Goal: Task Accomplishment & Management: Use online tool/utility

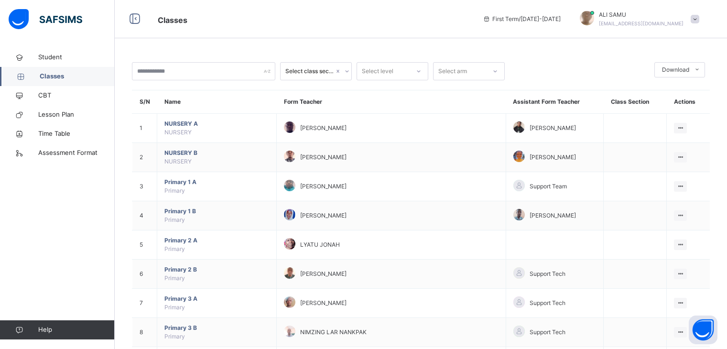
scroll to position [300, 0]
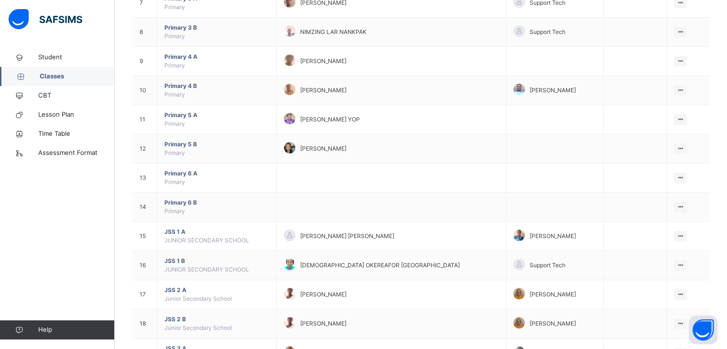
click at [0, 0] on div "View Class" at bounding box center [0, 0] width 0 height 0
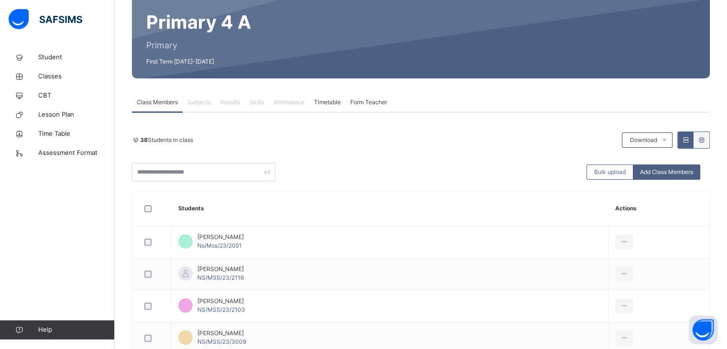
scroll to position [105, 0]
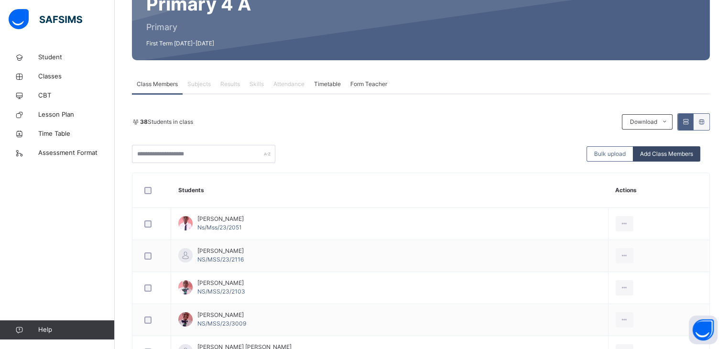
click at [674, 151] on span "Add Class Members" at bounding box center [666, 154] width 53 height 9
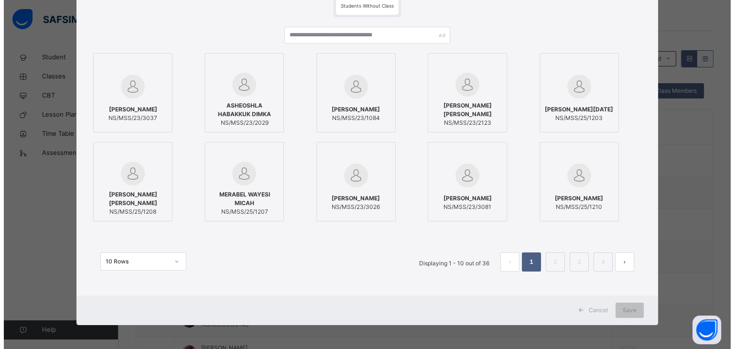
scroll to position [172, 0]
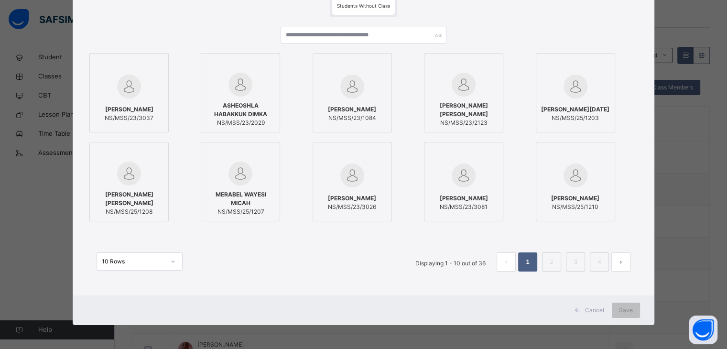
click at [134, 100] on div "ABDULMUMIN IDRIS IBRAHIM NS/MSS/23/3037" at bounding box center [129, 113] width 69 height 27
click at [111, 78] on div at bounding box center [130, 87] width 69 height 28
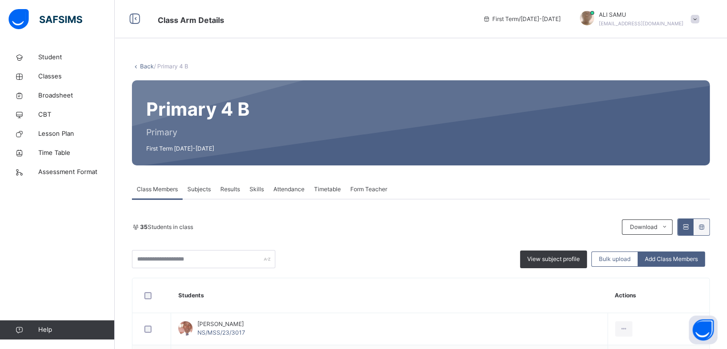
click at [295, 188] on span "Attendance" at bounding box center [289, 189] width 31 height 9
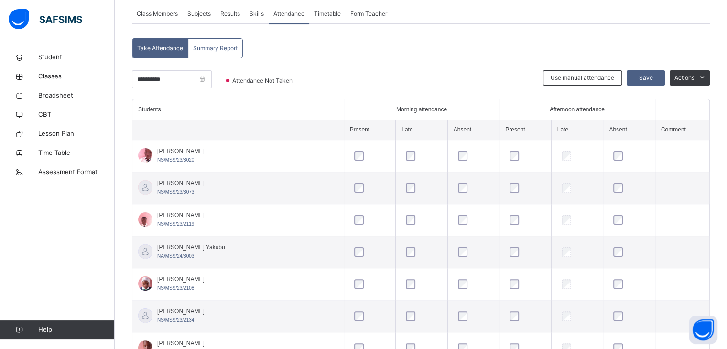
scroll to position [175, 0]
click at [143, 155] on div at bounding box center [145, 156] width 14 height 14
click at [148, 153] on div at bounding box center [145, 156] width 14 height 14
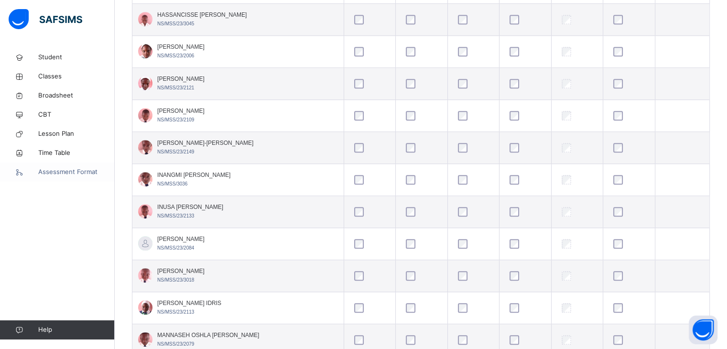
scroll to position [717, 0]
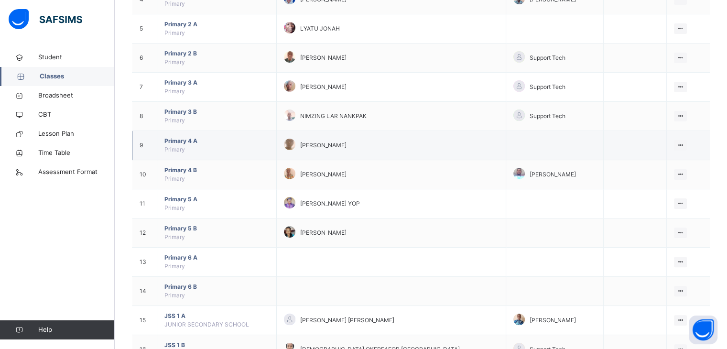
scroll to position [216, 0]
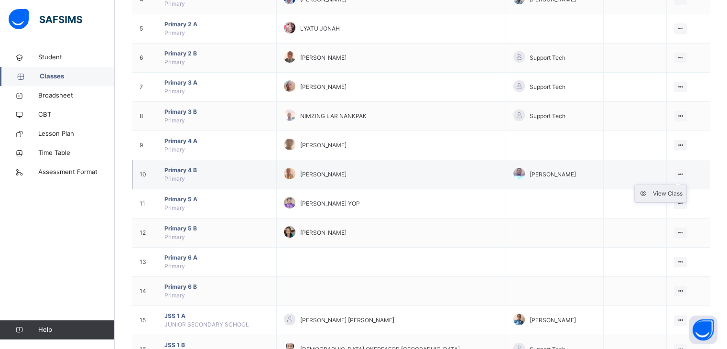
click at [670, 192] on div "View Class" at bounding box center [668, 194] width 30 height 10
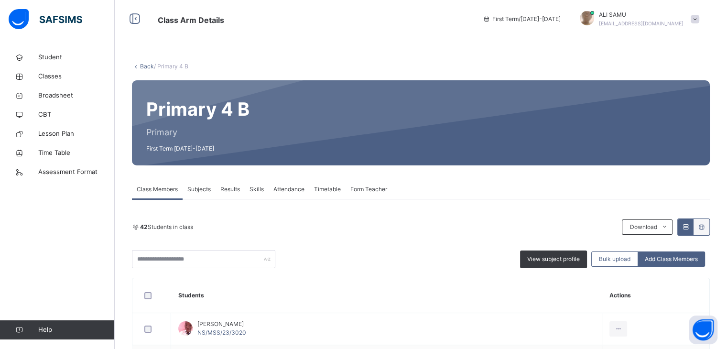
click at [289, 189] on span "Attendance" at bounding box center [289, 189] width 31 height 9
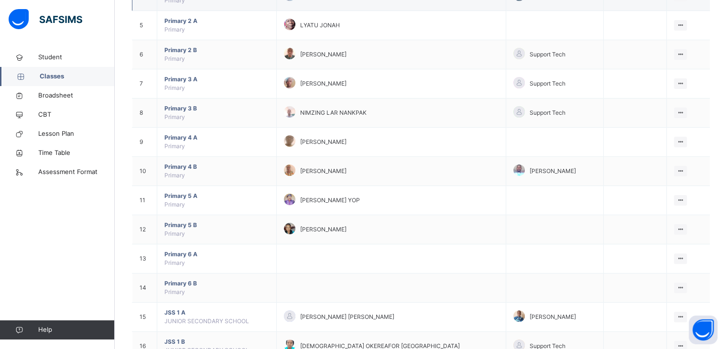
scroll to position [220, 0]
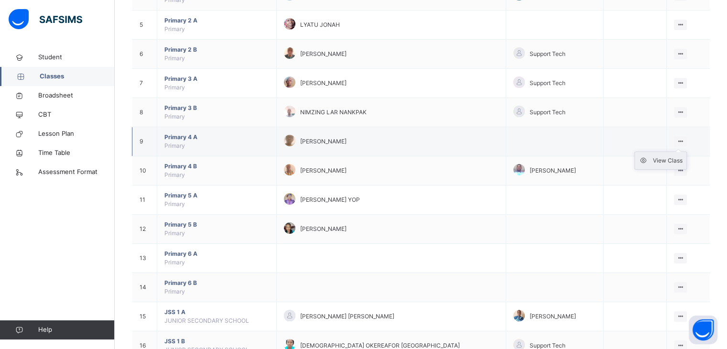
click at [666, 159] on div "View Class" at bounding box center [668, 161] width 30 height 10
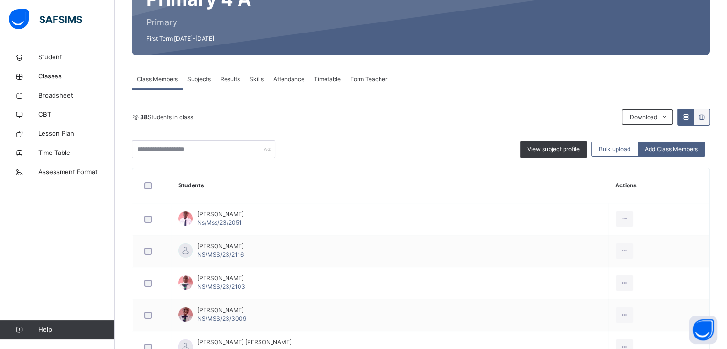
scroll to position [107, 0]
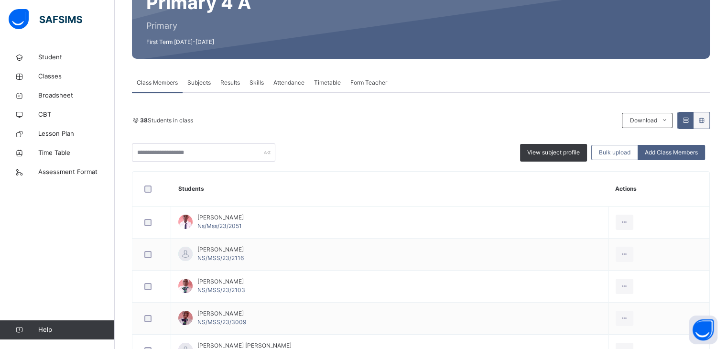
click at [288, 81] on span "Attendance" at bounding box center [289, 82] width 31 height 9
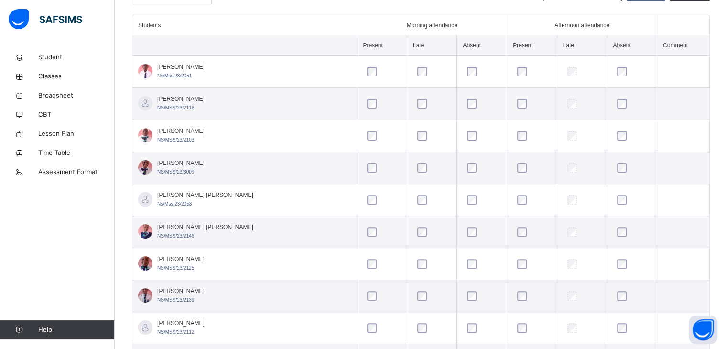
scroll to position [265, 0]
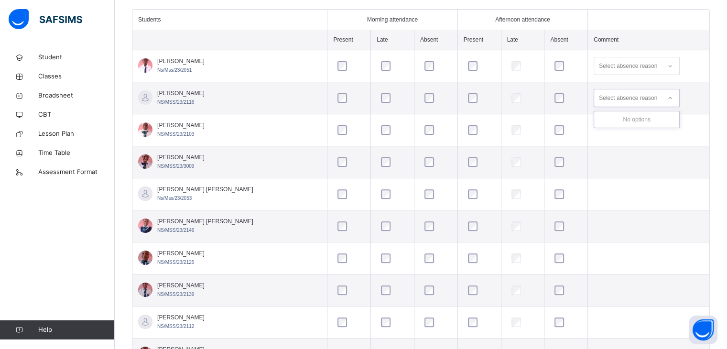
click at [625, 92] on div "Select absence reason" at bounding box center [628, 98] width 58 height 18
type input "****"
click at [615, 62] on div "Select absence reason" at bounding box center [628, 66] width 58 height 18
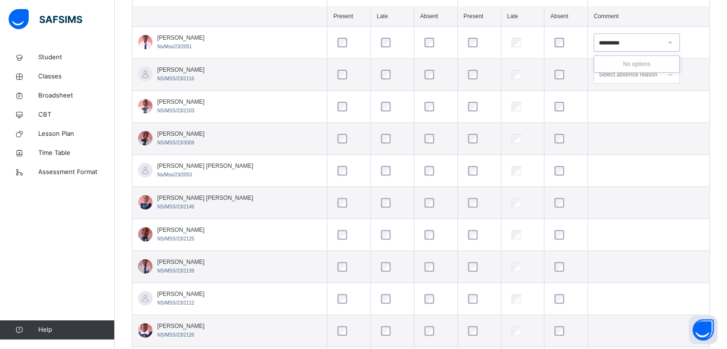
scroll to position [293, 0]
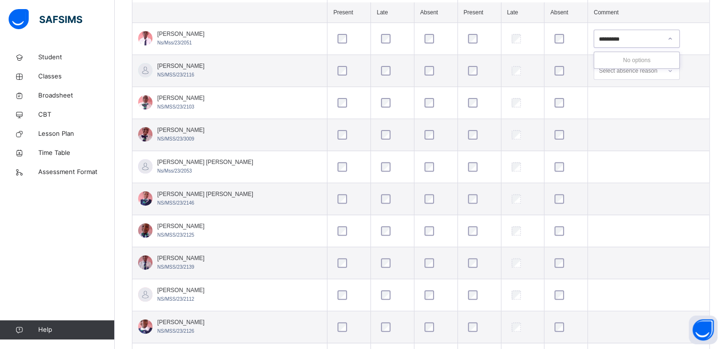
type input "*********"
click at [618, 169] on div "Select absence reason" at bounding box center [628, 167] width 58 height 18
type input "**********"
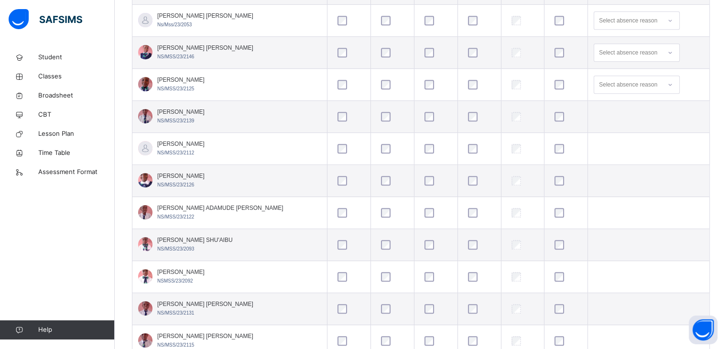
scroll to position [445, 0]
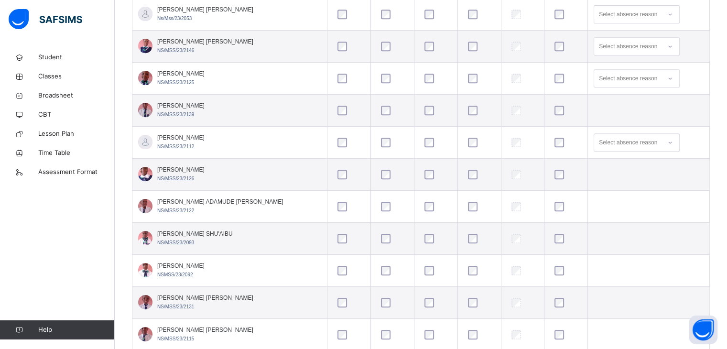
click at [635, 139] on div "Select absence reason" at bounding box center [628, 142] width 58 height 18
type input "****"
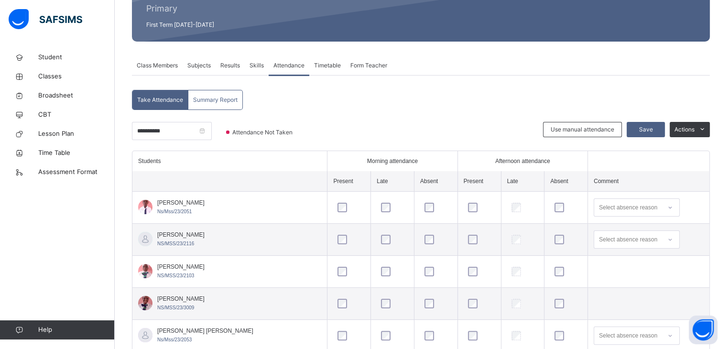
scroll to position [123, 0]
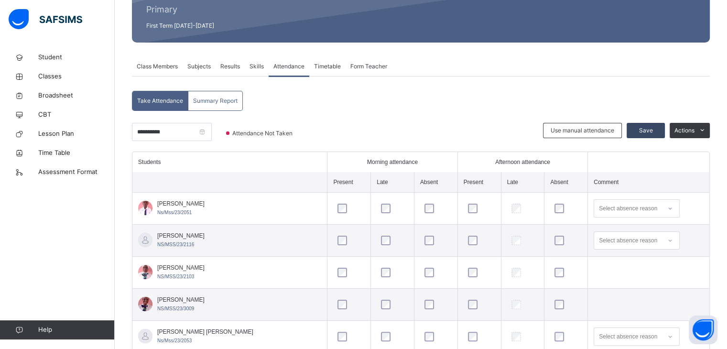
click at [655, 128] on span "Save" at bounding box center [646, 130] width 24 height 9
click at [176, 134] on input "**********" at bounding box center [172, 132] width 80 height 18
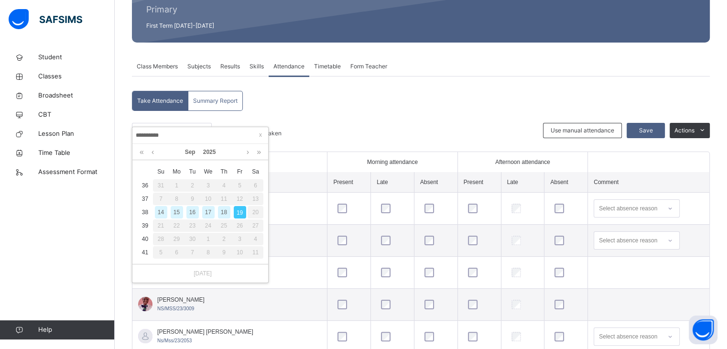
click at [225, 211] on div "18" at bounding box center [224, 212] width 12 height 12
